Goal: Information Seeking & Learning: Learn about a topic

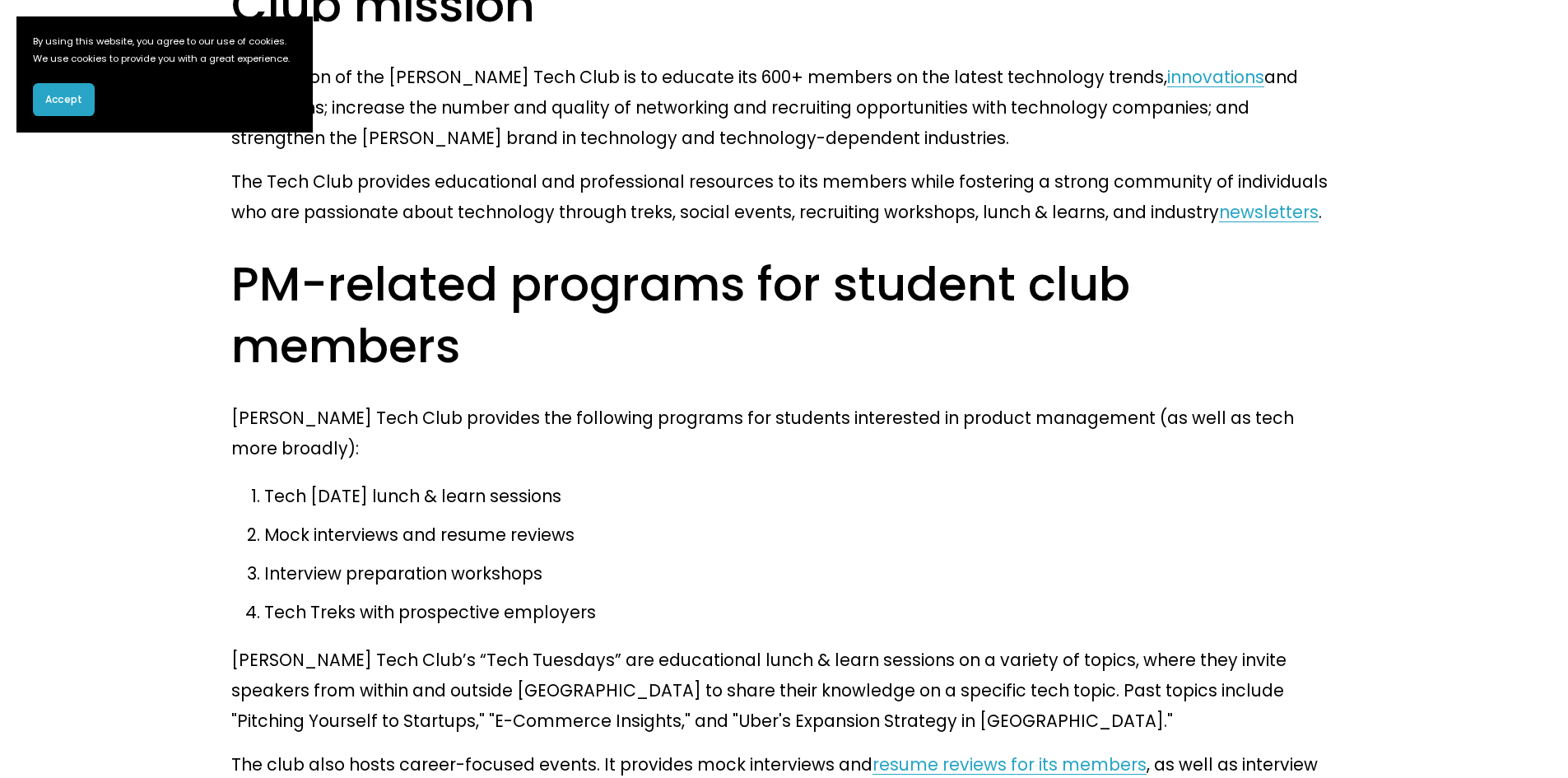
scroll to position [988, 0]
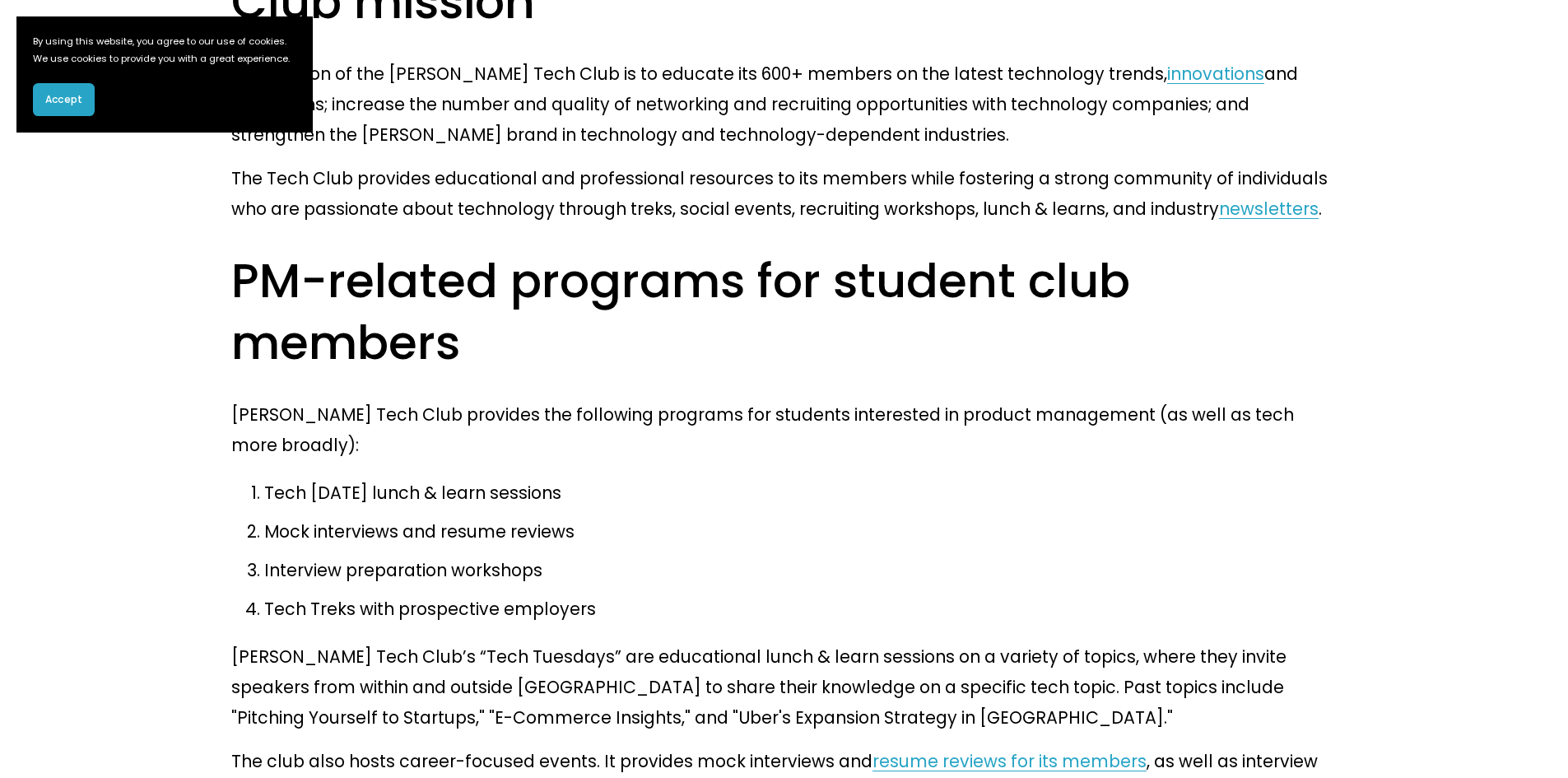
click at [574, 641] on p "[PERSON_NAME] Tech Club’s “Tech Tuesdays” are educational lunch & learn session…" at bounding box center [784, 687] width 1106 height 91
click at [575, 641] on p "[PERSON_NAME] Tech Club’s “Tech Tuesdays” are educational lunch & learn session…" at bounding box center [784, 687] width 1106 height 91
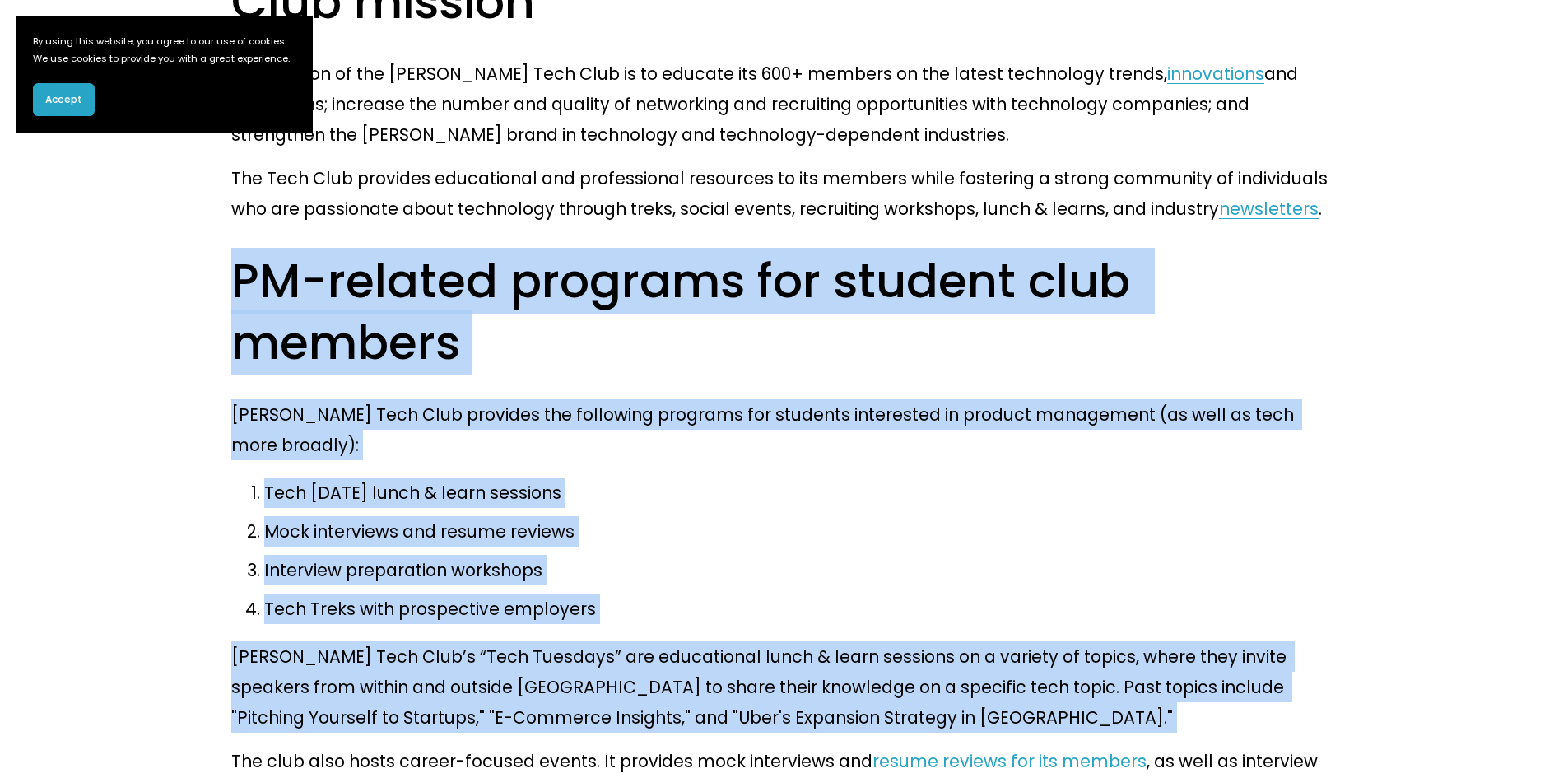
drag, startPoint x: 575, startPoint y: 413, endPoint x: 806, endPoint y: 119, distance: 373.9
click at [806, 119] on div "In this PM student club profile , we dive into the work that [PERSON_NAME] Tech…" at bounding box center [784, 347] width 1106 height 1546
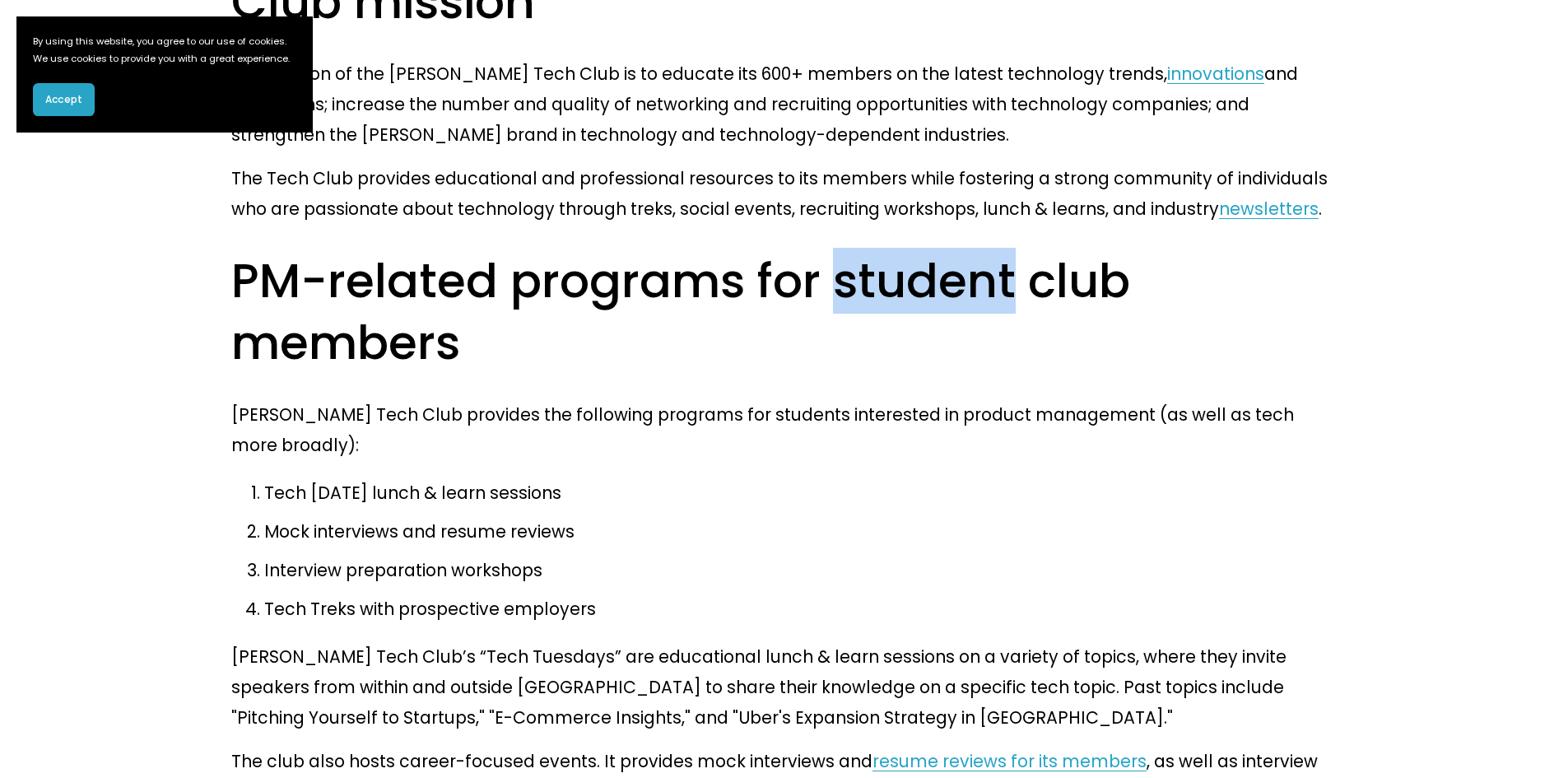
click at [806, 126] on div "In this PM student club profile , we dive into the work that [PERSON_NAME] Tech…" at bounding box center [784, 347] width 1106 height 1546
click at [806, 251] on h2 "PM-related programs for student club members" at bounding box center [784, 312] width 1106 height 123
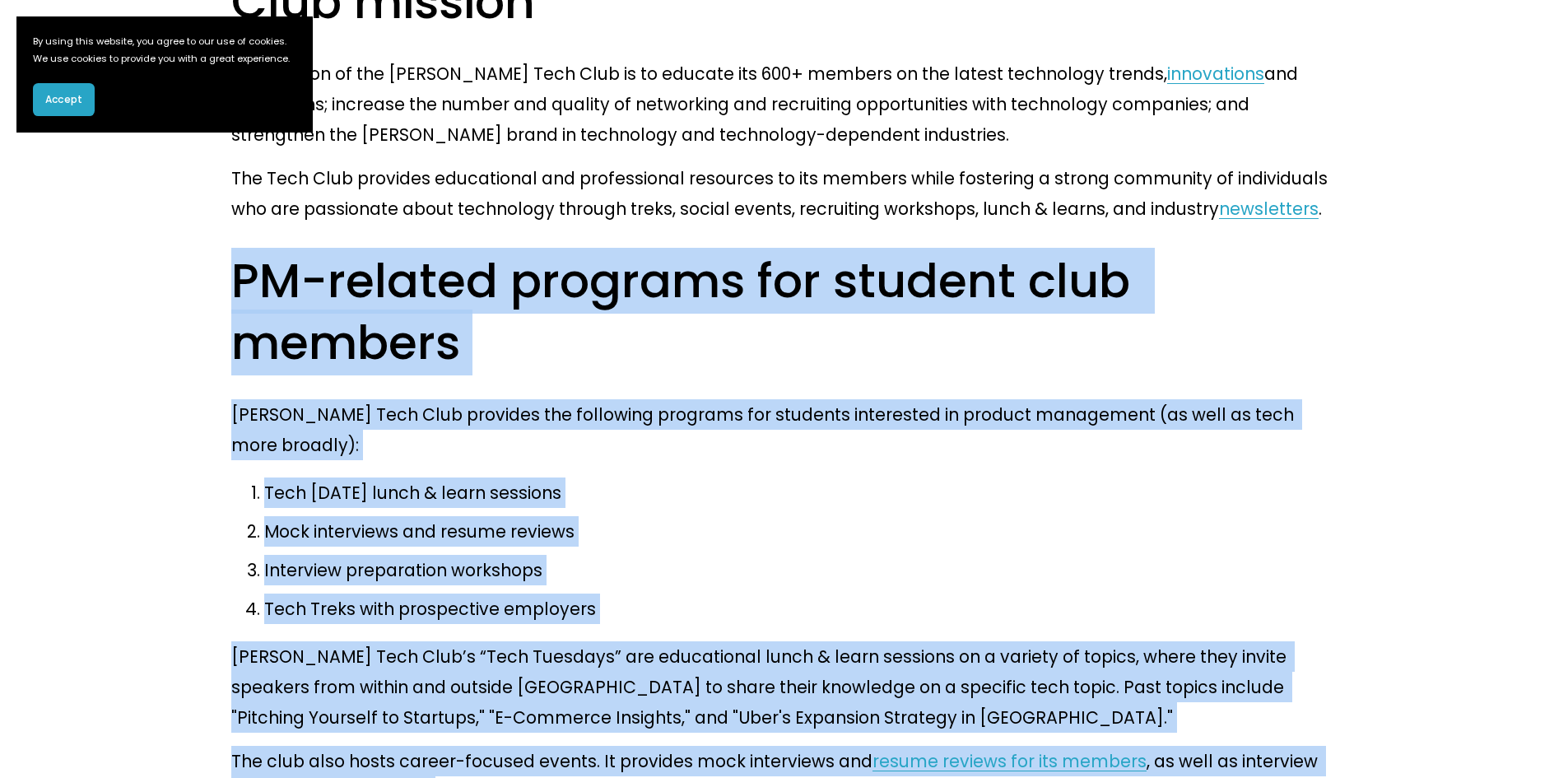
drag, startPoint x: 806, startPoint y: 126, endPoint x: 1278, endPoint y: 642, distance: 699.3
click at [1278, 642] on div "In this PM student club profile , we dive into the work that [PERSON_NAME] Tech…" at bounding box center [784, 347] width 1106 height 1546
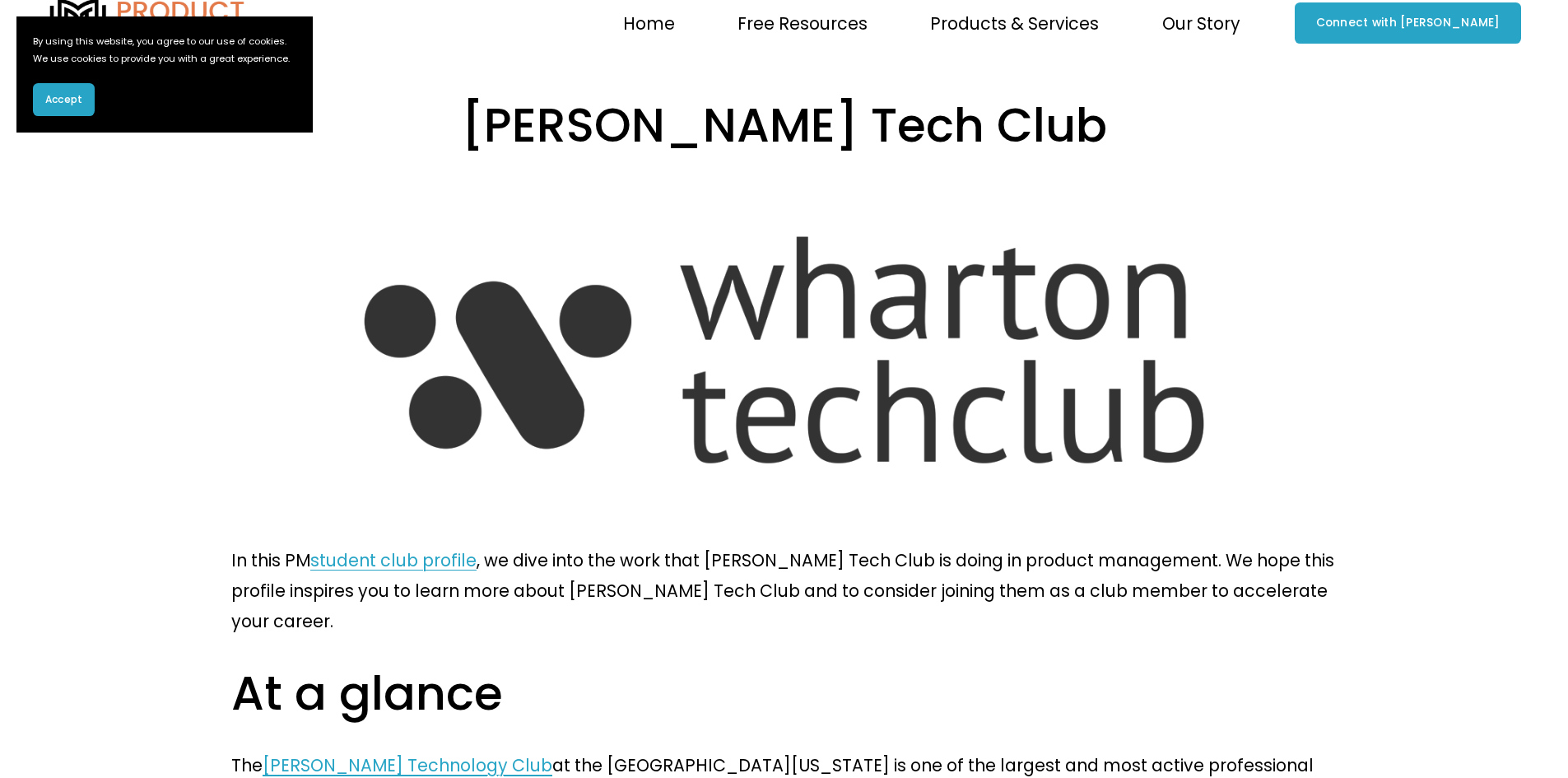
scroll to position [0, 0]
